Goal: Find specific page/section: Find specific page/section

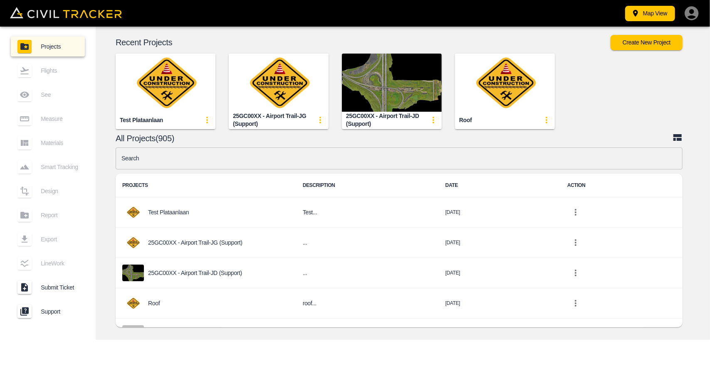
click at [298, 163] on input "text" at bounding box center [399, 159] width 567 height 22
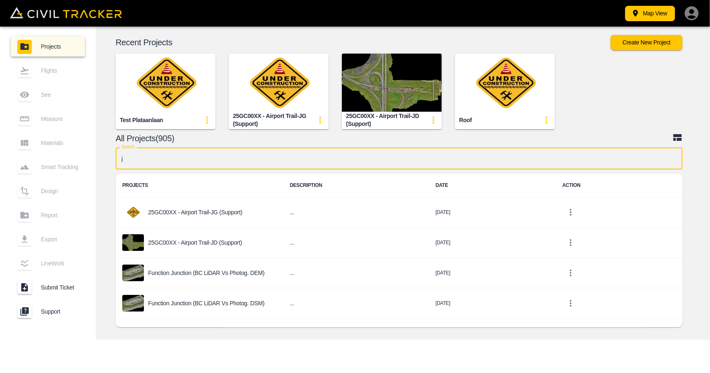
type input "jd"
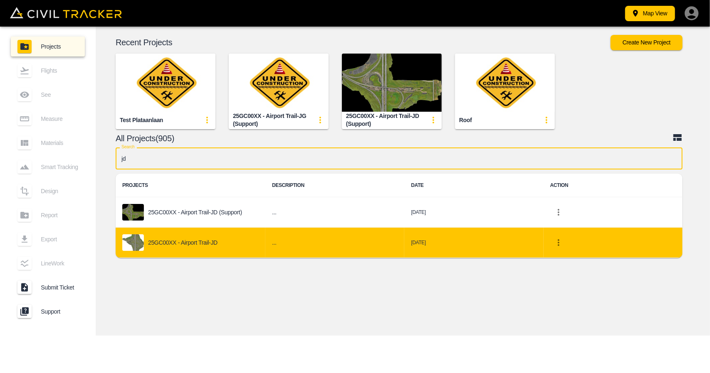
click at [216, 249] on div "25GC00XX - Airport Trail-JD" at bounding box center [190, 243] width 136 height 17
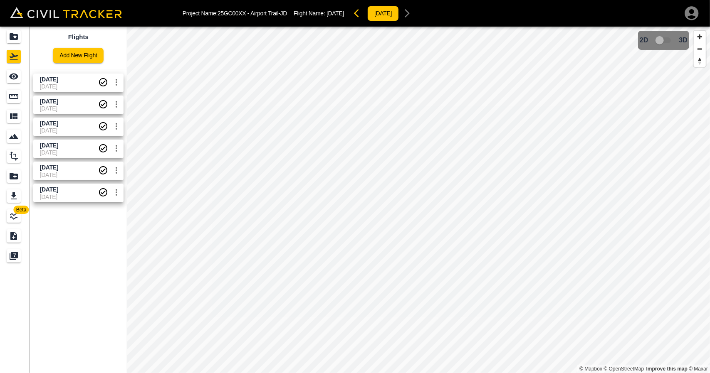
click at [220, 13] on p "Project Name: 25GC00XX - Airport Trail-JD" at bounding box center [235, 13] width 104 height 7
drag, startPoint x: 218, startPoint y: 13, endPoint x: 288, endPoint y: 14, distance: 69.9
click at [287, 14] on p "Project Name: 25GC00XX - Airport Trail-JD" at bounding box center [235, 13] width 104 height 7
copy p "25GC00XX - Airport Trail-JD"
drag, startPoint x: 73, startPoint y: 152, endPoint x: 74, endPoint y: 138, distance: 13.4
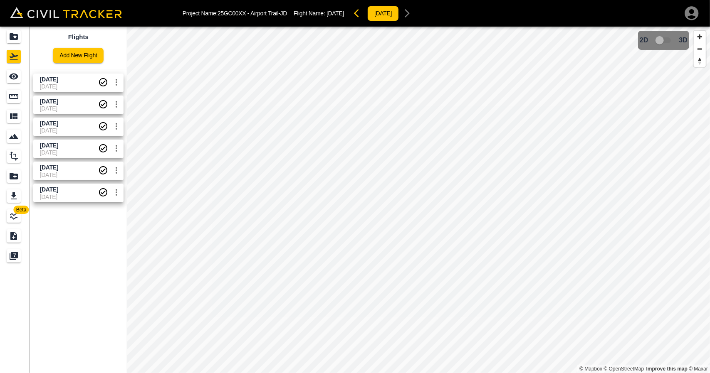
click at [73, 152] on span "[DATE]" at bounding box center [69, 152] width 58 height 7
drag, startPoint x: 74, startPoint y: 130, endPoint x: 75, endPoint y: 110, distance: 20.0
click at [74, 129] on span "[DATE]" at bounding box center [69, 130] width 58 height 7
click at [75, 108] on span "[DATE]" at bounding box center [69, 108] width 58 height 7
click at [77, 138] on div "[DATE] [DATE]" at bounding box center [77, 147] width 94 height 22
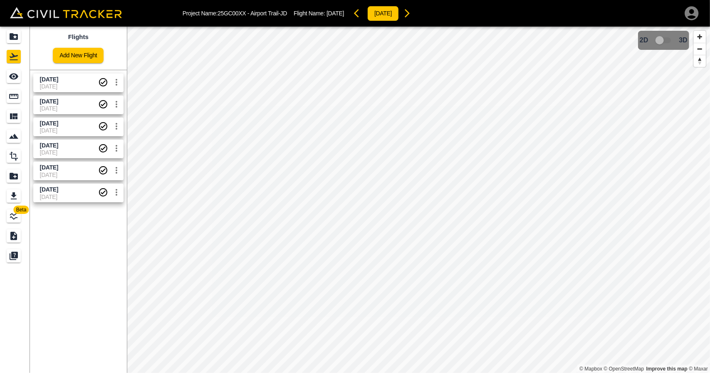
click at [76, 126] on span "[DATE]" at bounding box center [69, 124] width 58 height 8
drag, startPoint x: 75, startPoint y: 148, endPoint x: 77, endPoint y: 129, distance: 19.2
click at [75, 147] on span "[DATE]" at bounding box center [69, 146] width 58 height 8
click at [77, 129] on span "[DATE]" at bounding box center [69, 130] width 58 height 7
click at [89, 247] on div "Flights Add New Flight [DATE] [DATE] [DATE] [DATE] [DATE] [DATE] [DATE] [DATE] …" at bounding box center [78, 200] width 97 height 347
